Goal: Information Seeking & Learning: Learn about a topic

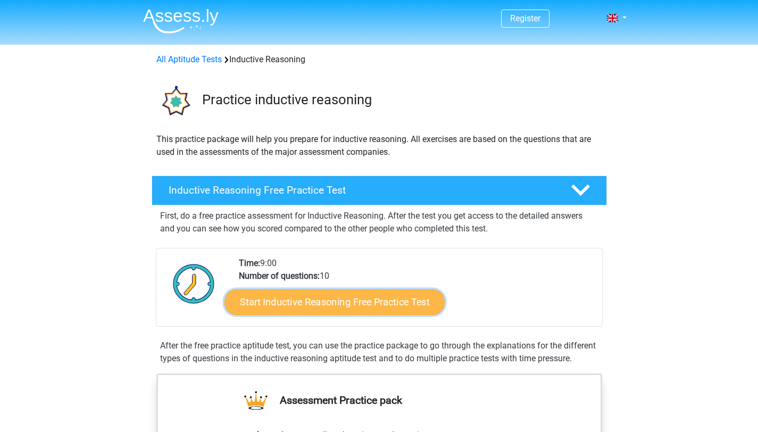
click at [400, 301] on link "Start Inductive Reasoning Free Practice Test" at bounding box center [334, 302] width 220 height 26
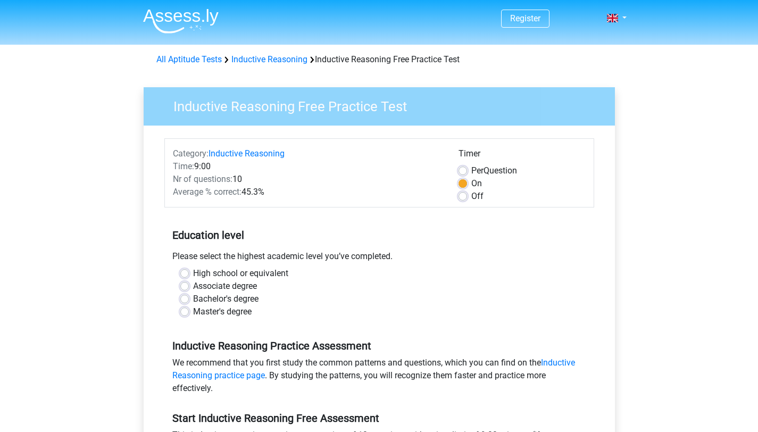
click at [228, 298] on label "Bachelor's degree" at bounding box center [225, 298] width 65 height 13
click at [189, 298] on input "Bachelor's degree" at bounding box center [184, 297] width 9 height 11
radio input "true"
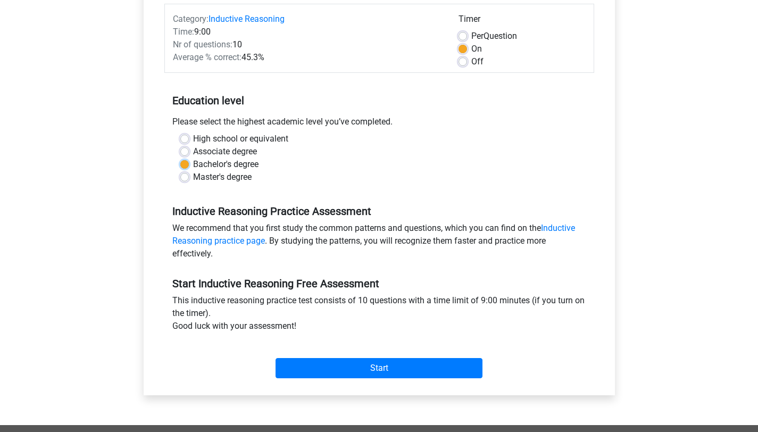
scroll to position [177, 0]
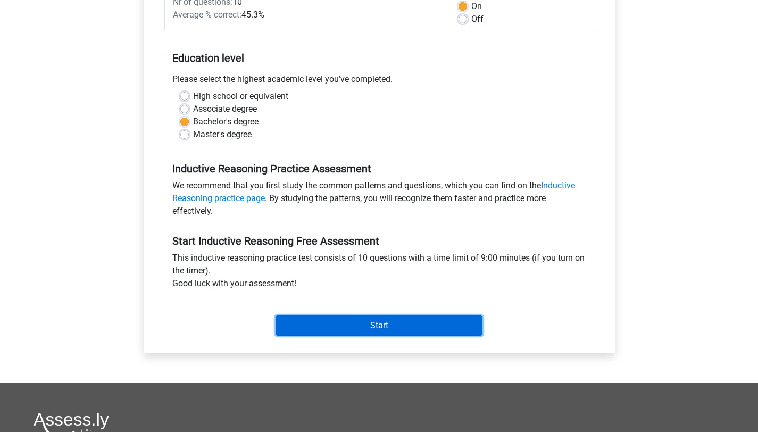
click at [445, 316] on input "Start" at bounding box center [378, 325] width 207 height 20
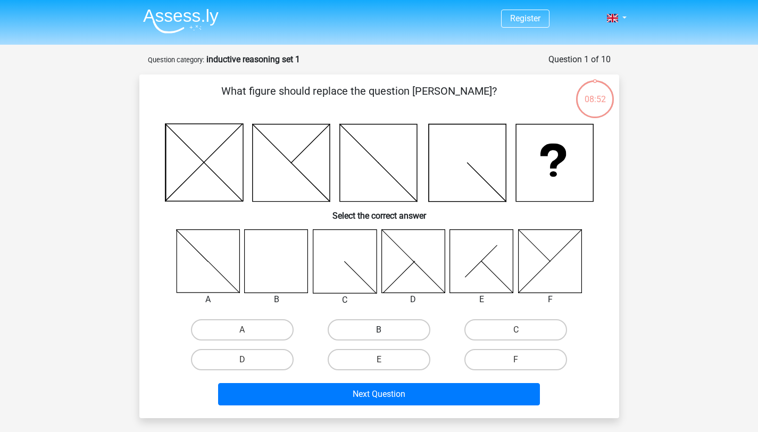
click at [363, 332] on label "B" at bounding box center [378, 329] width 103 height 21
click at [379, 332] on input "B" at bounding box center [382, 333] width 7 height 7
radio input "true"
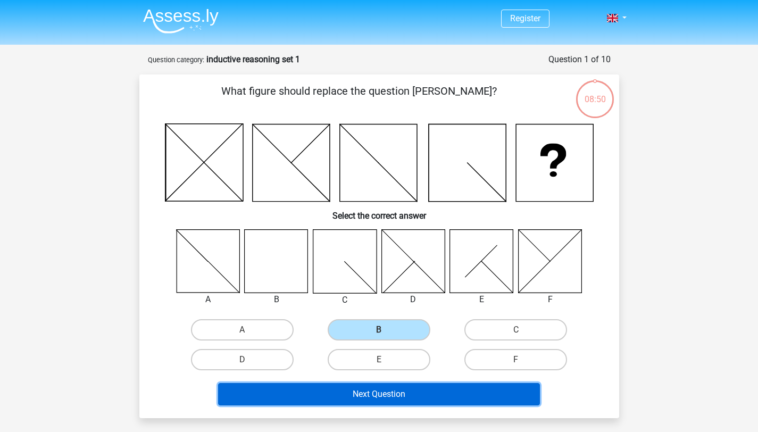
click at [359, 398] on button "Next Question" at bounding box center [379, 394] width 322 height 22
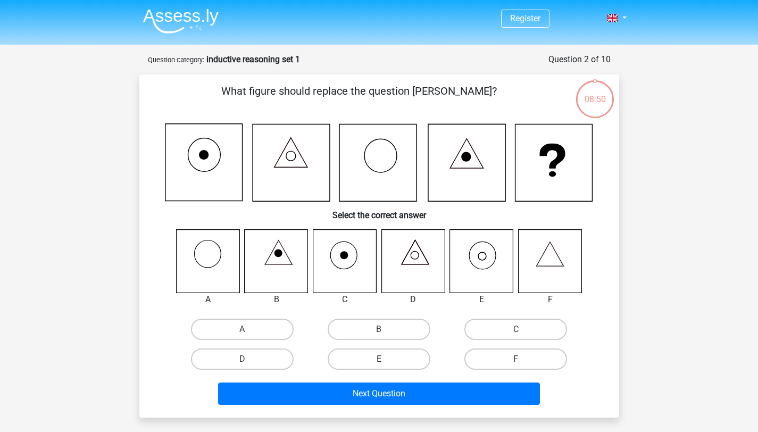
scroll to position [53, 0]
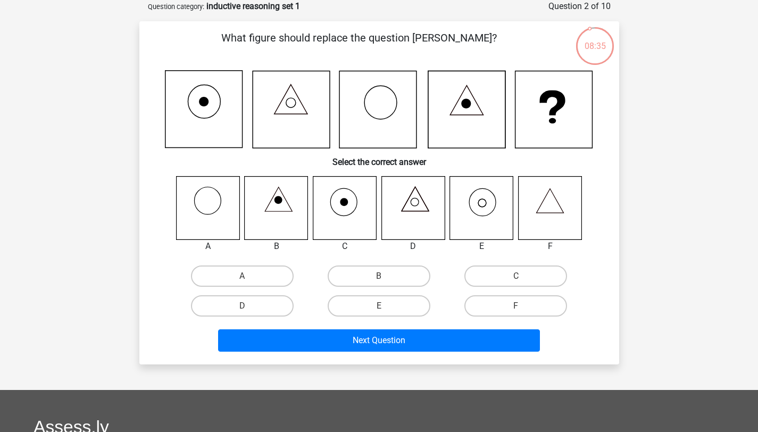
click at [477, 191] on icon at bounding box center [481, 207] width 63 height 63
click at [369, 300] on label "E" at bounding box center [378, 305] width 103 height 21
click at [379, 306] on input "E" at bounding box center [382, 309] width 7 height 7
radio input "true"
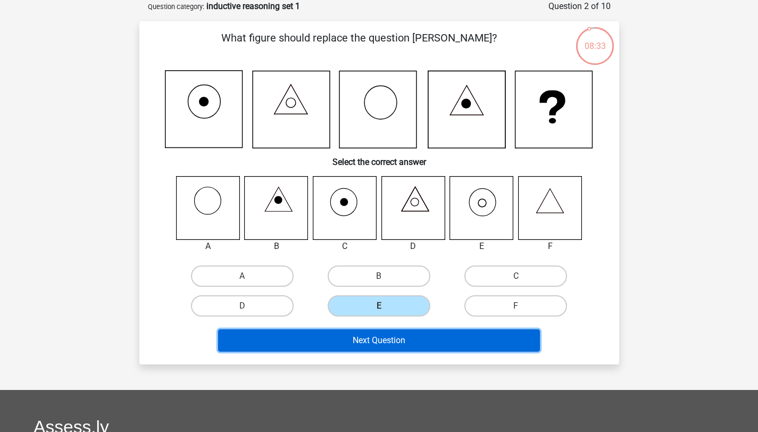
click at [372, 339] on button "Next Question" at bounding box center [379, 340] width 322 height 22
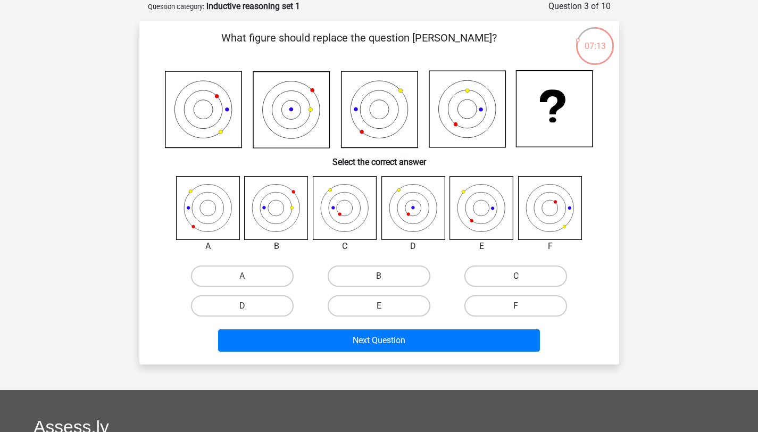
click at [331, 209] on icon at bounding box center [344, 207] width 63 height 63
click at [498, 282] on label "C" at bounding box center [515, 275] width 103 height 21
click at [516, 282] on input "C" at bounding box center [519, 279] width 7 height 7
radio input "true"
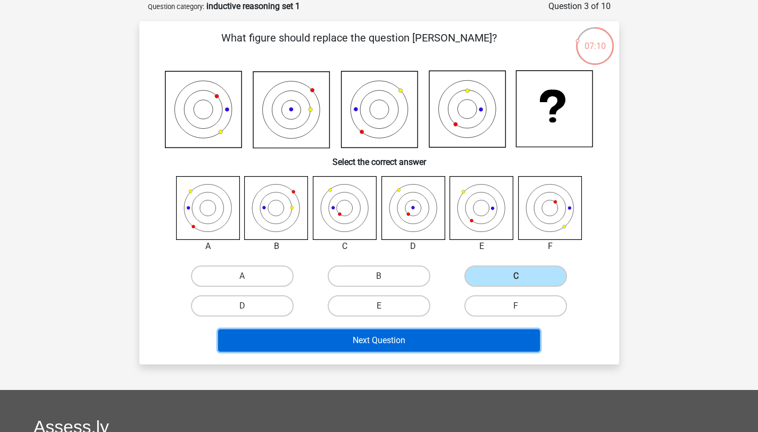
click at [464, 347] on button "Next Question" at bounding box center [379, 340] width 322 height 22
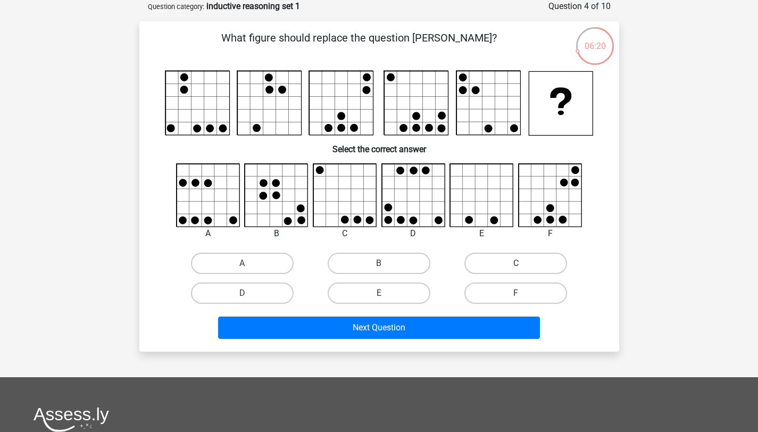
click at [335, 340] on div "Next Question" at bounding box center [379, 329] width 410 height 27
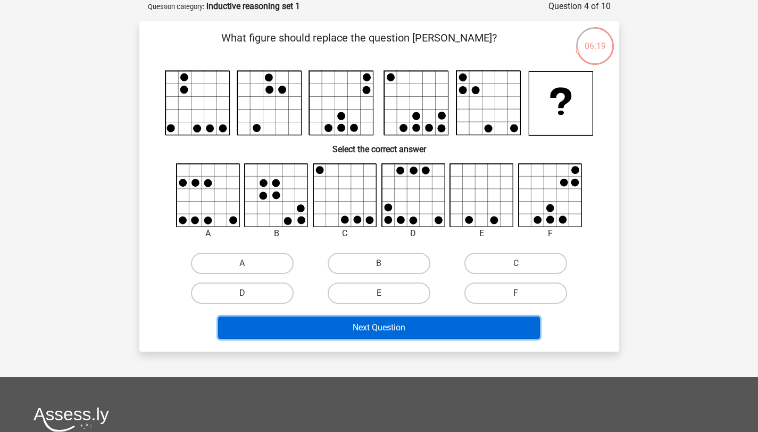
click at [334, 334] on button "Next Question" at bounding box center [379, 327] width 322 height 22
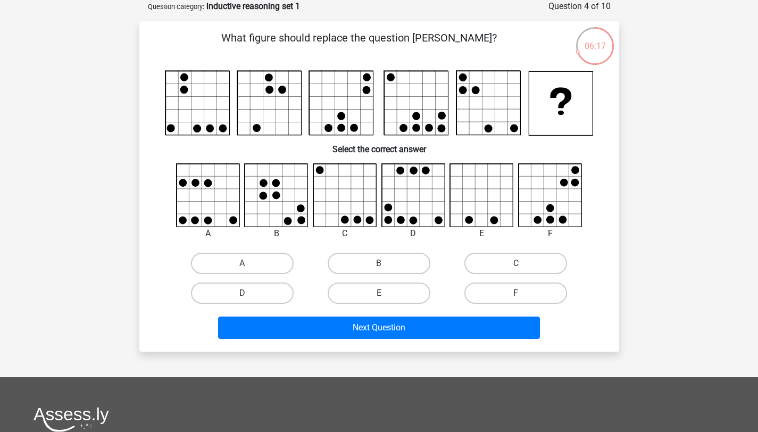
click at [307, 247] on div "A B" at bounding box center [378, 235] width 445 height 145
click at [264, 290] on label "D" at bounding box center [242, 292] width 103 height 21
click at [249, 293] on input "D" at bounding box center [245, 296] width 7 height 7
radio input "true"
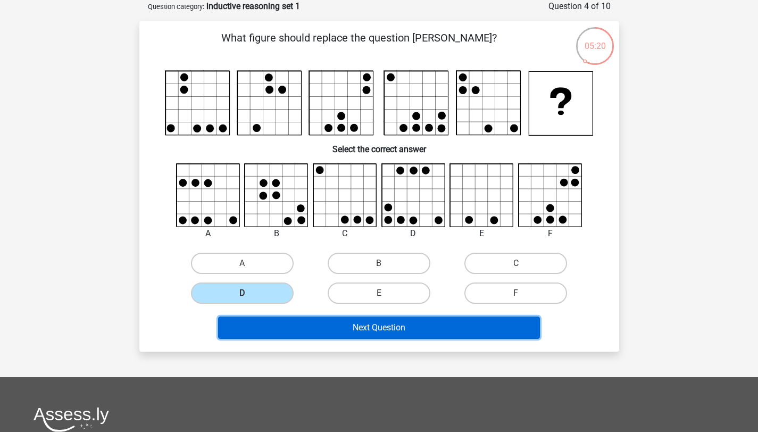
click at [306, 324] on button "Next Question" at bounding box center [379, 327] width 322 height 22
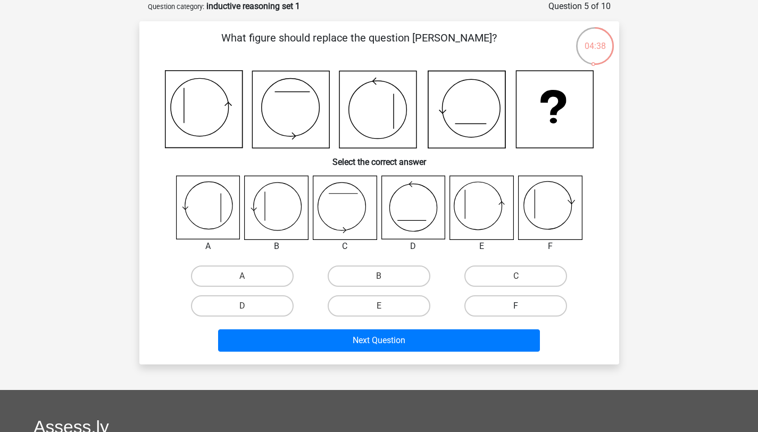
click at [473, 300] on label "F" at bounding box center [515, 305] width 103 height 21
click at [516, 306] on input "F" at bounding box center [519, 309] width 7 height 7
radio input "true"
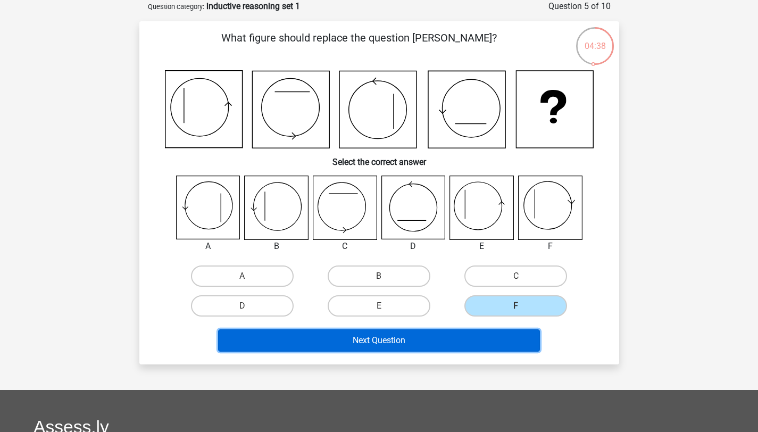
click at [458, 347] on button "Next Question" at bounding box center [379, 340] width 322 height 22
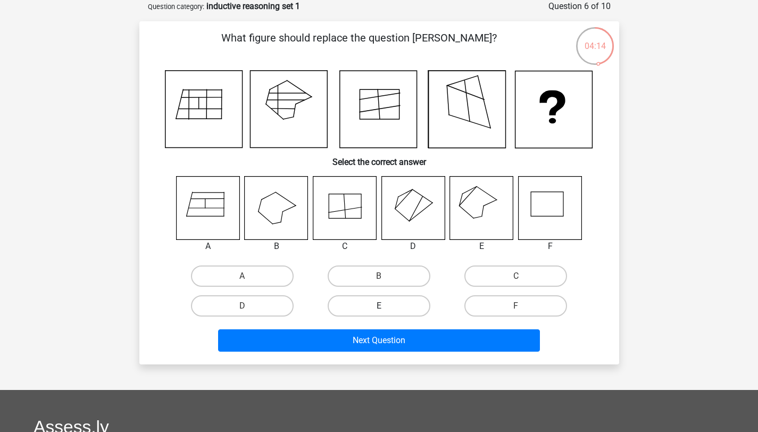
click at [400, 306] on label "E" at bounding box center [378, 305] width 103 height 21
click at [385, 306] on input "E" at bounding box center [382, 309] width 7 height 7
radio input "true"
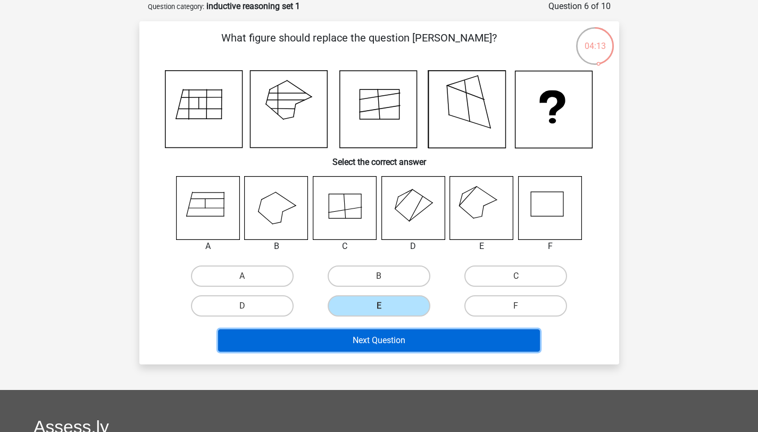
click at [389, 346] on button "Next Question" at bounding box center [379, 340] width 322 height 22
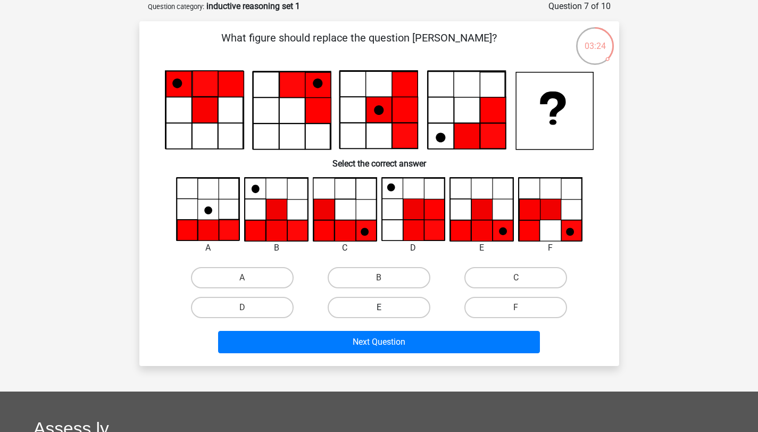
click at [375, 309] on label "E" at bounding box center [378, 307] width 103 height 21
click at [379, 309] on input "E" at bounding box center [382, 310] width 7 height 7
radio input "true"
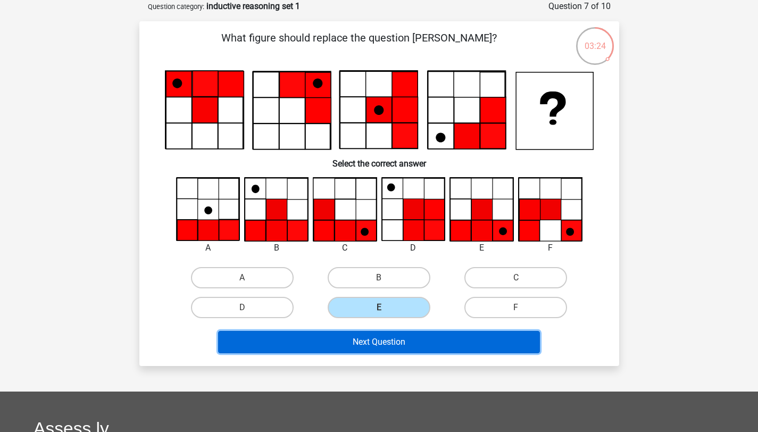
click at [372, 346] on button "Next Question" at bounding box center [379, 342] width 322 height 22
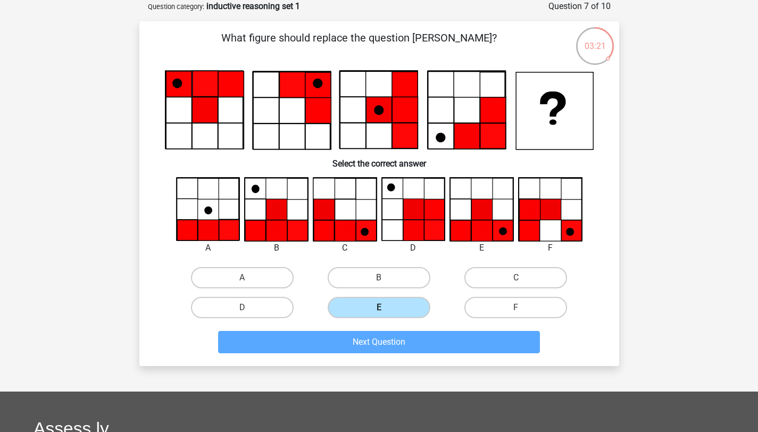
click at [369, 316] on label "E" at bounding box center [378, 307] width 103 height 21
click at [379, 314] on input "E" at bounding box center [382, 310] width 7 height 7
click at [493, 264] on div "C" at bounding box center [515, 278] width 137 height 30
click at [501, 283] on label "C" at bounding box center [515, 277] width 103 height 21
click at [516, 283] on input "C" at bounding box center [519, 281] width 7 height 7
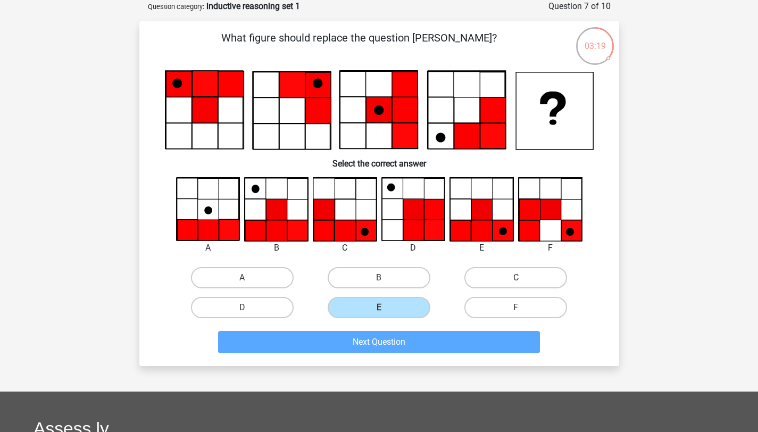
radio input "true"
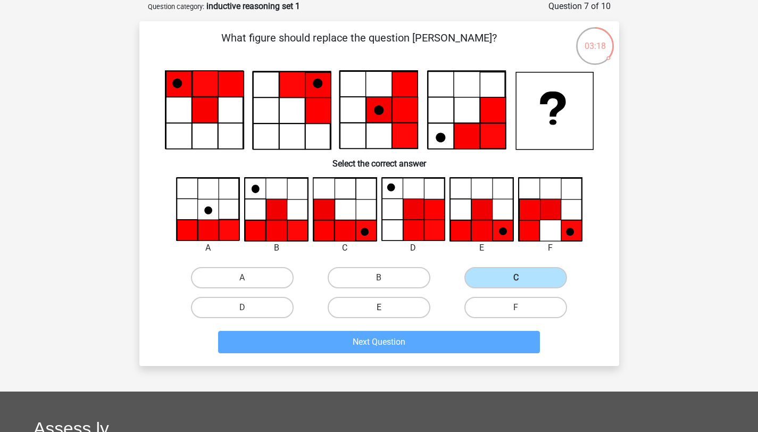
click at [421, 313] on label "E" at bounding box center [378, 307] width 103 height 21
click at [385, 313] on input "E" at bounding box center [382, 310] width 7 height 7
radio input "true"
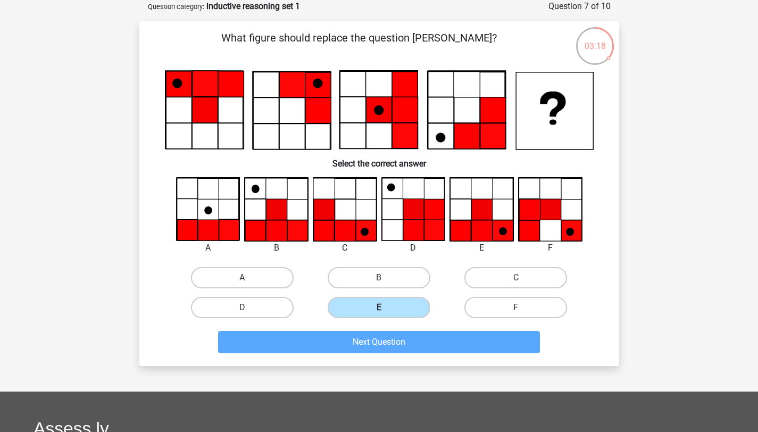
click at [399, 308] on label "E" at bounding box center [378, 307] width 103 height 21
click at [385, 308] on input "E" at bounding box center [382, 310] width 7 height 7
click at [390, 329] on div "Next Question" at bounding box center [378, 339] width 445 height 35
click at [264, 308] on label "D" at bounding box center [242, 307] width 103 height 21
click at [249, 308] on input "D" at bounding box center [245, 310] width 7 height 7
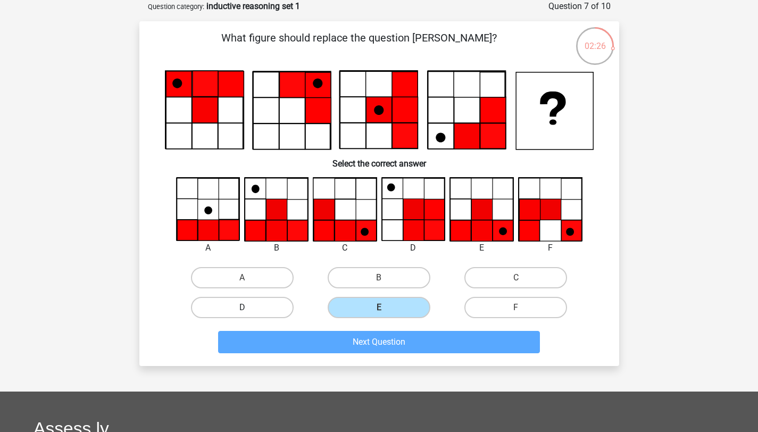
radio input "true"
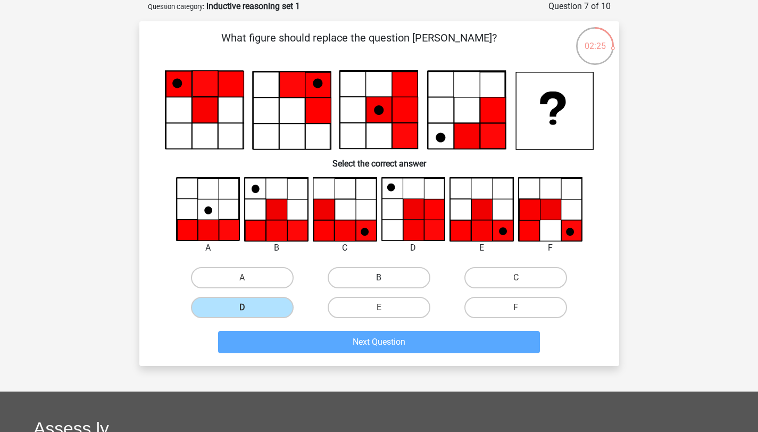
click at [352, 286] on label "B" at bounding box center [378, 277] width 103 height 21
click at [379, 284] on input "B" at bounding box center [382, 281] width 7 height 7
radio input "true"
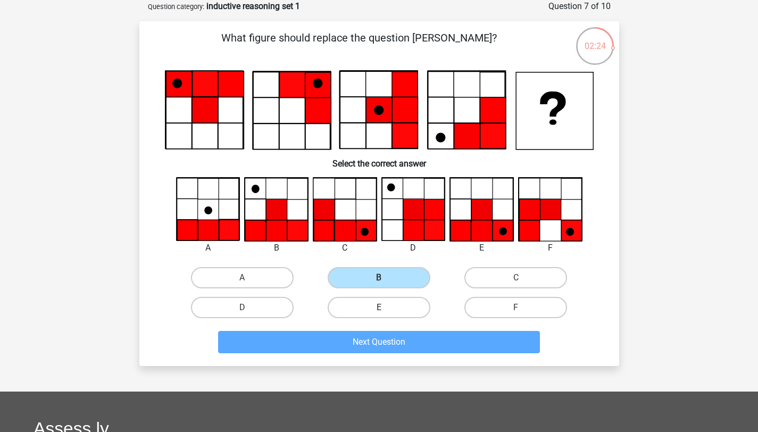
click at [370, 301] on label "E" at bounding box center [378, 307] width 103 height 21
click at [379, 307] on input "E" at bounding box center [382, 310] width 7 height 7
radio input "true"
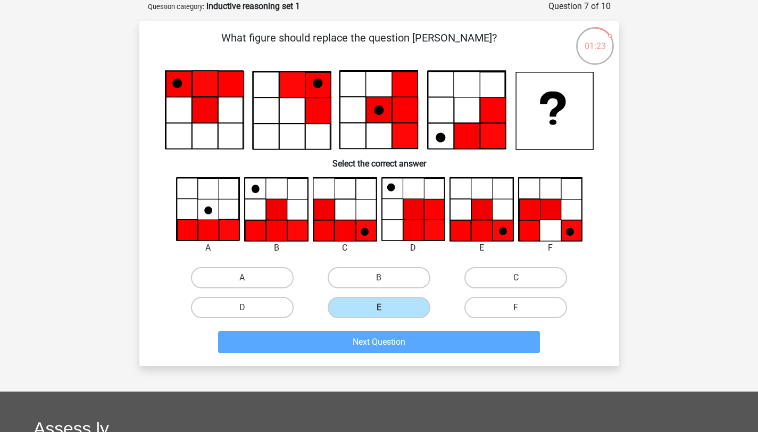
click at [480, 308] on label "F" at bounding box center [515, 307] width 103 height 21
click at [516, 308] on input "F" at bounding box center [519, 310] width 7 height 7
radio input "true"
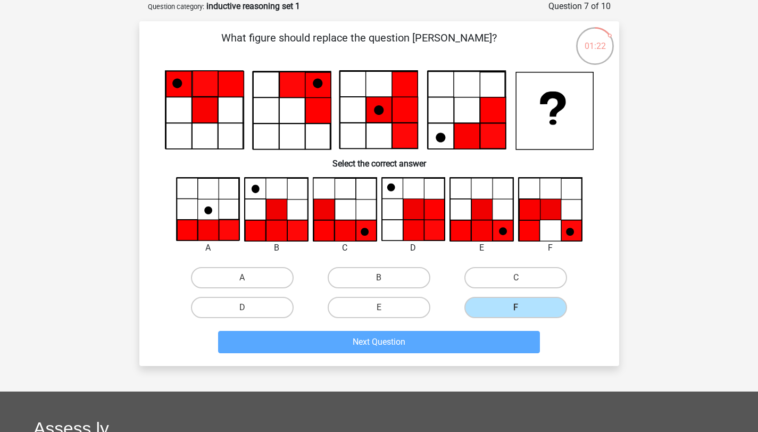
click at [452, 307] on div "F" at bounding box center [515, 307] width 128 height 21
click at [457, 329] on div "Next Question" at bounding box center [378, 339] width 445 height 35
click at [360, 302] on label "E" at bounding box center [378, 307] width 103 height 21
click at [379, 307] on input "E" at bounding box center [382, 310] width 7 height 7
radio input "true"
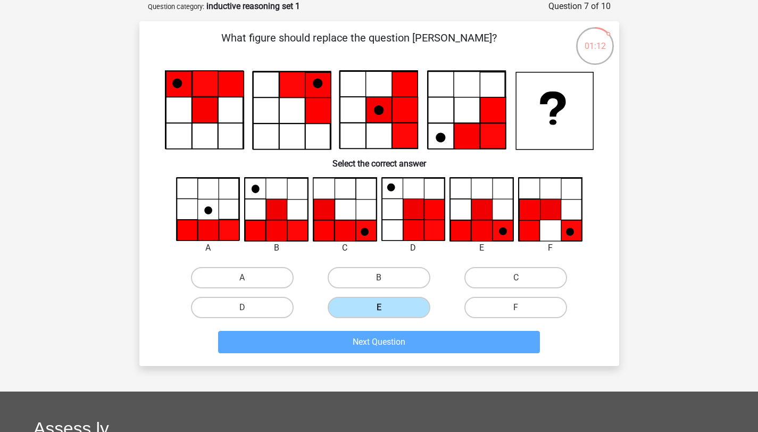
click at [360, 302] on label "E" at bounding box center [378, 307] width 103 height 21
click at [379, 307] on input "E" at bounding box center [382, 310] width 7 height 7
click at [360, 302] on label "E" at bounding box center [378, 307] width 103 height 21
click at [379, 307] on input "E" at bounding box center [382, 310] width 7 height 7
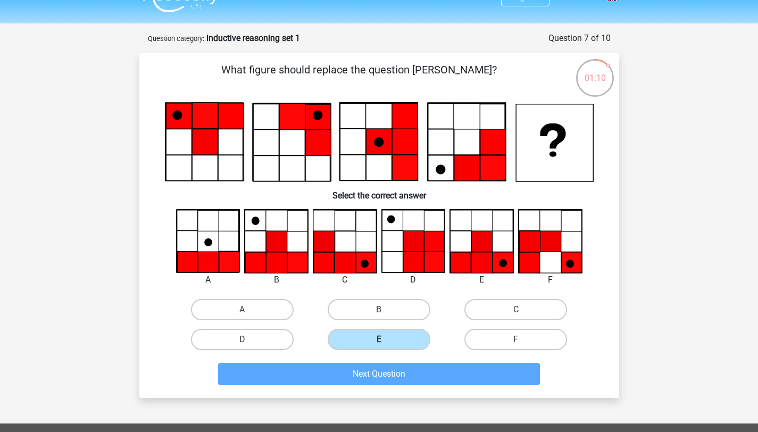
scroll to position [0, 0]
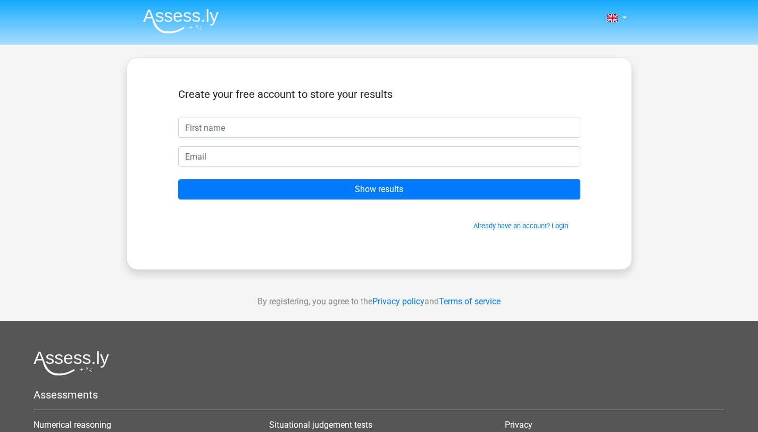
click at [379, 123] on input "text" at bounding box center [379, 127] width 402 height 20
type input "[PERSON_NAME]"
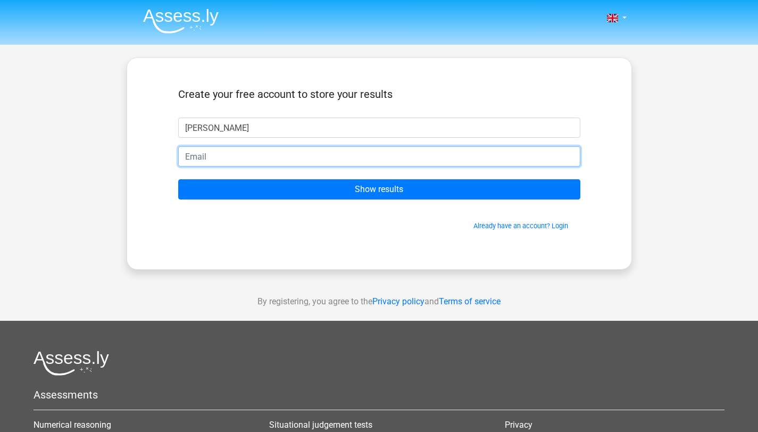
click at [239, 156] on input "email" at bounding box center [379, 156] width 402 height 20
type input "[EMAIL_ADDRESS][DOMAIN_NAME]"
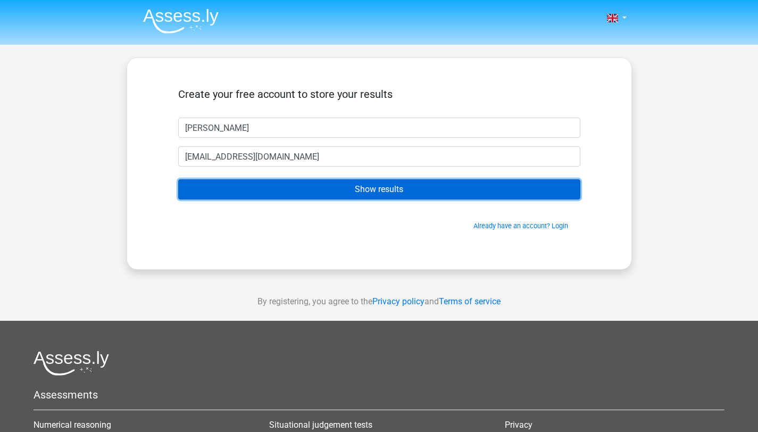
click at [264, 194] on input "Show results" at bounding box center [379, 189] width 402 height 20
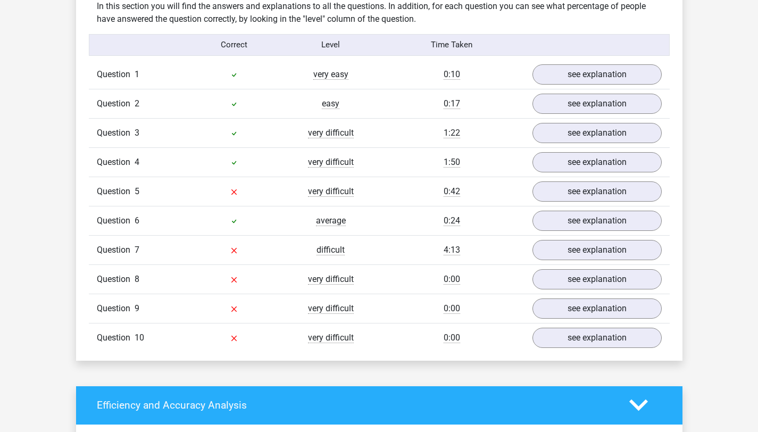
scroll to position [851, 0]
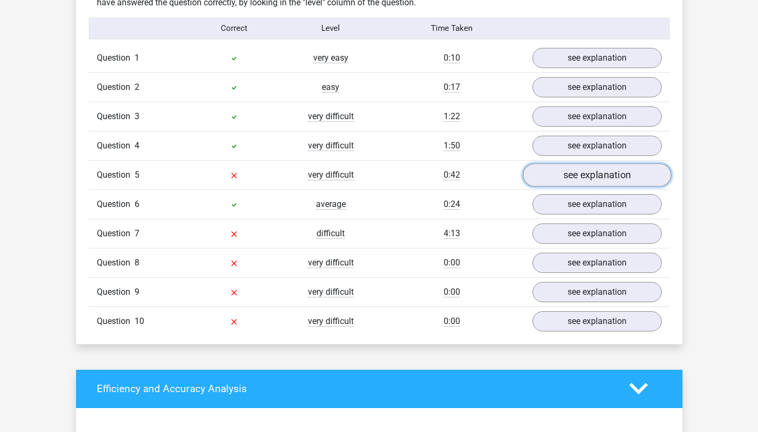
click at [557, 173] on link "see explanation" at bounding box center [596, 174] width 148 height 23
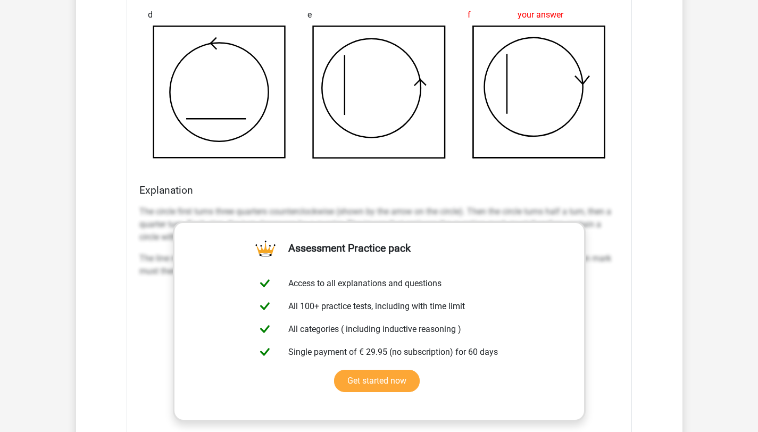
scroll to position [1349, 0]
